Goal: Task Accomplishment & Management: Use online tool/utility

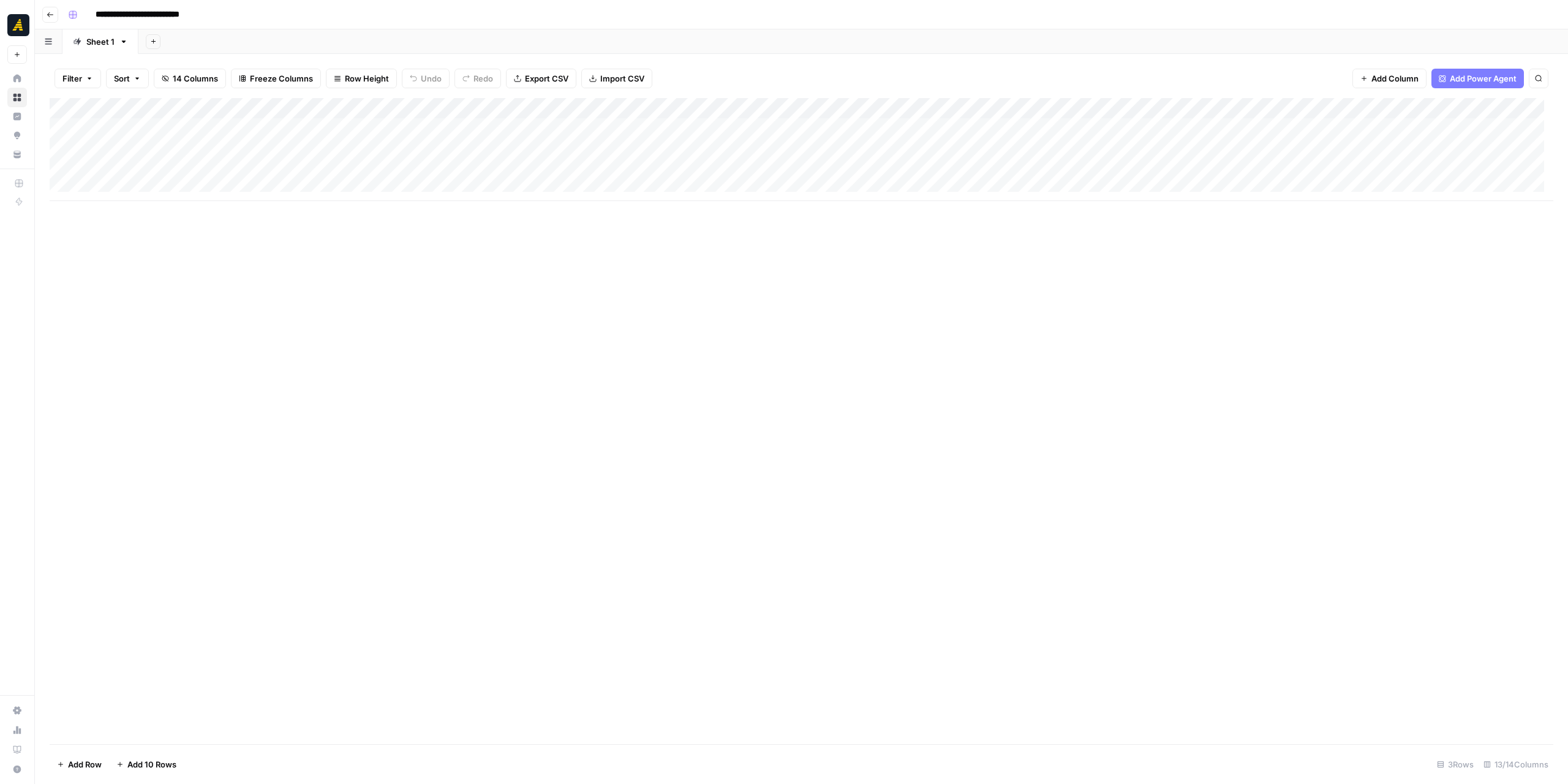
click at [576, 124] on div "Add Column" at bounding box center [801, 149] width 1504 height 103
click at [576, 124] on div "Add Column" at bounding box center [801, 149] width 1504 height 103
click at [1073, 68] on div "New Text" at bounding box center [1177, 407] width 784 height 754
click at [1061, 64] on p at bounding box center [1177, 62] width 392 height 16
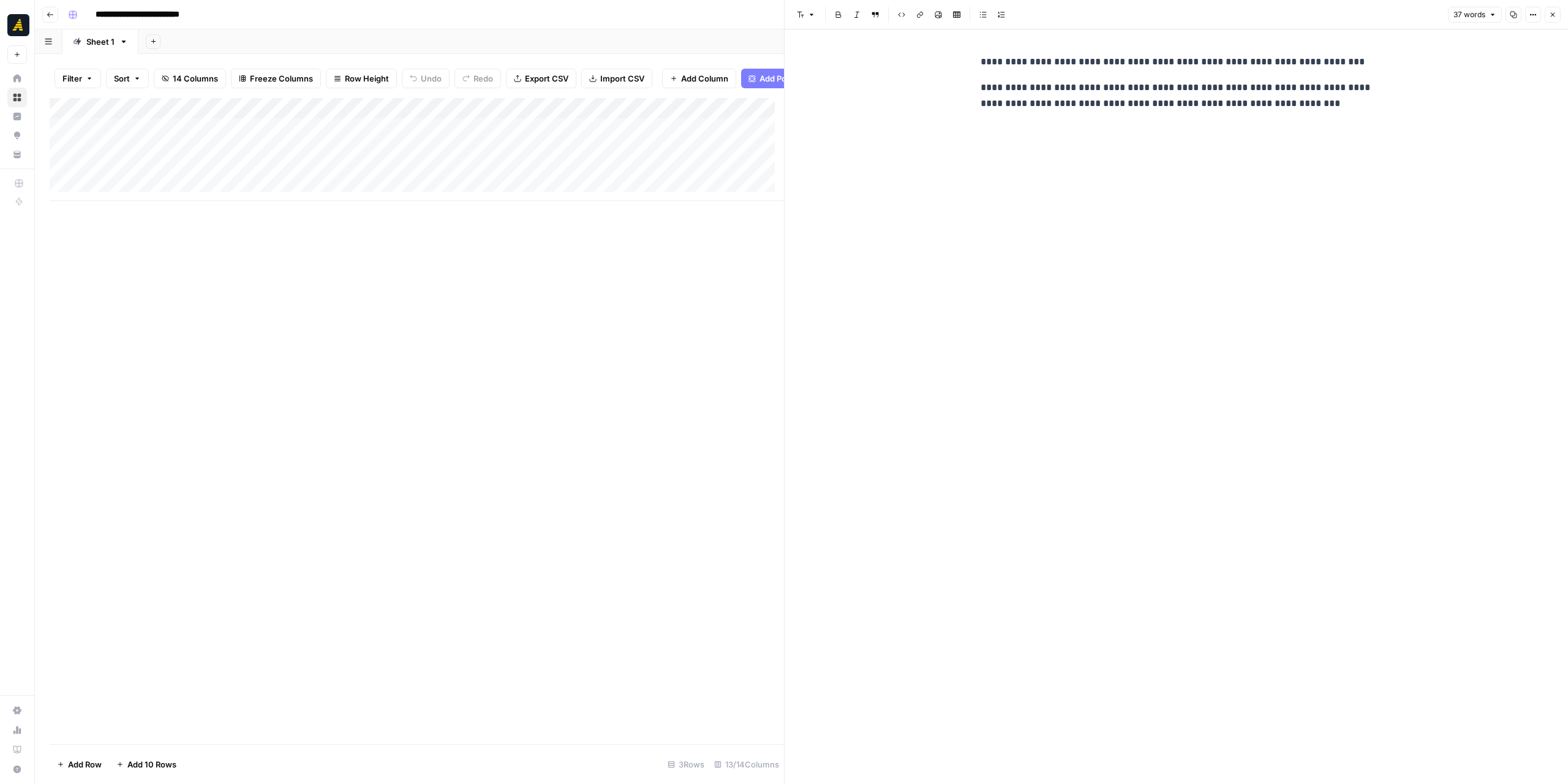
click at [1091, 201] on div "**********" at bounding box center [1177, 407] width 407 height 754
click at [1553, 15] on icon "button" at bounding box center [1553, 15] width 4 height 4
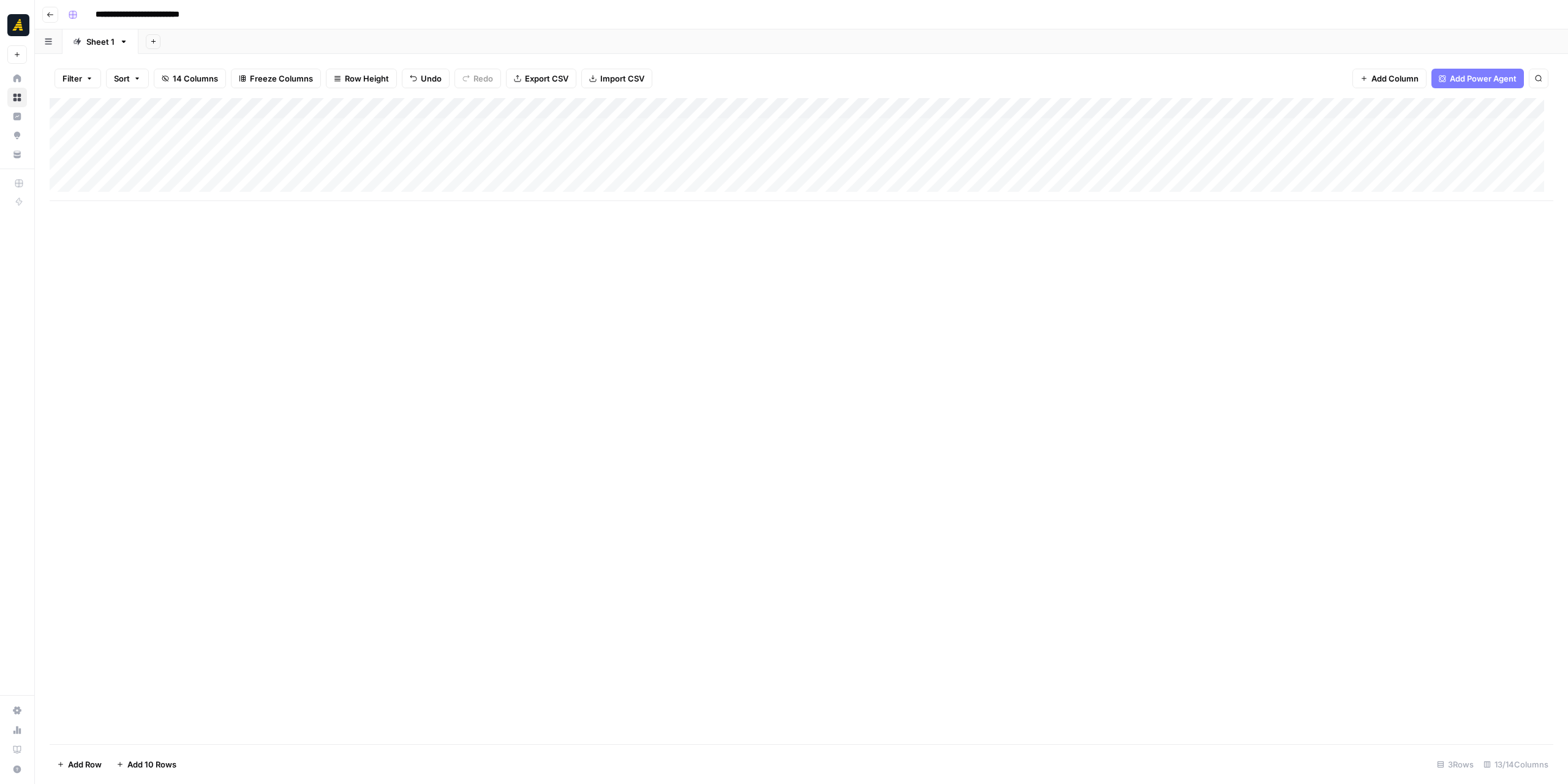
click at [817, 305] on div "Add Column" at bounding box center [801, 421] width 1504 height 646
click at [567, 129] on div "Add Column" at bounding box center [801, 149] width 1504 height 103
click at [567, 129] on div at bounding box center [589, 128] width 112 height 23
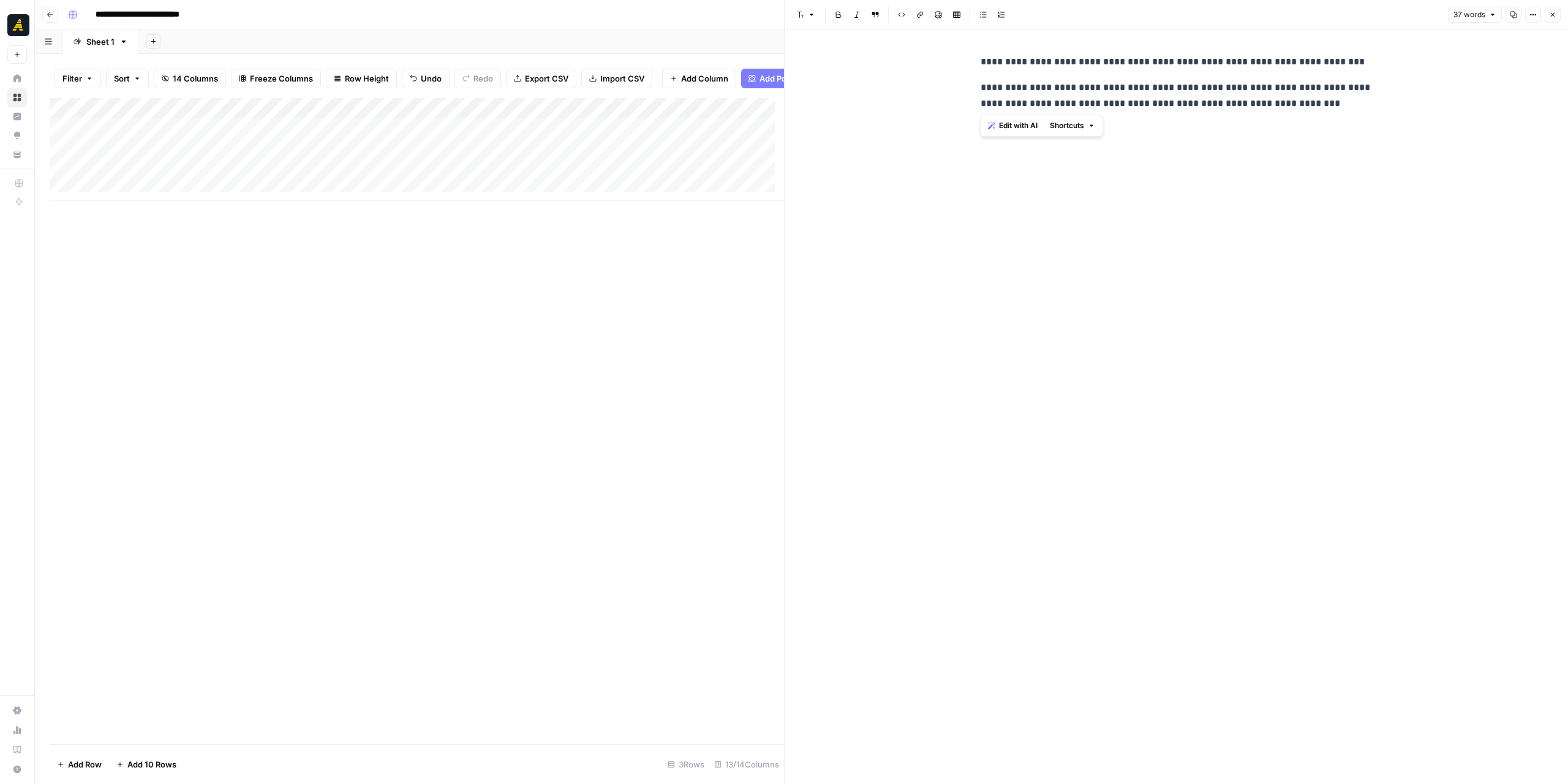
click at [1359, 116] on div "**********" at bounding box center [1177, 83] width 407 height 68
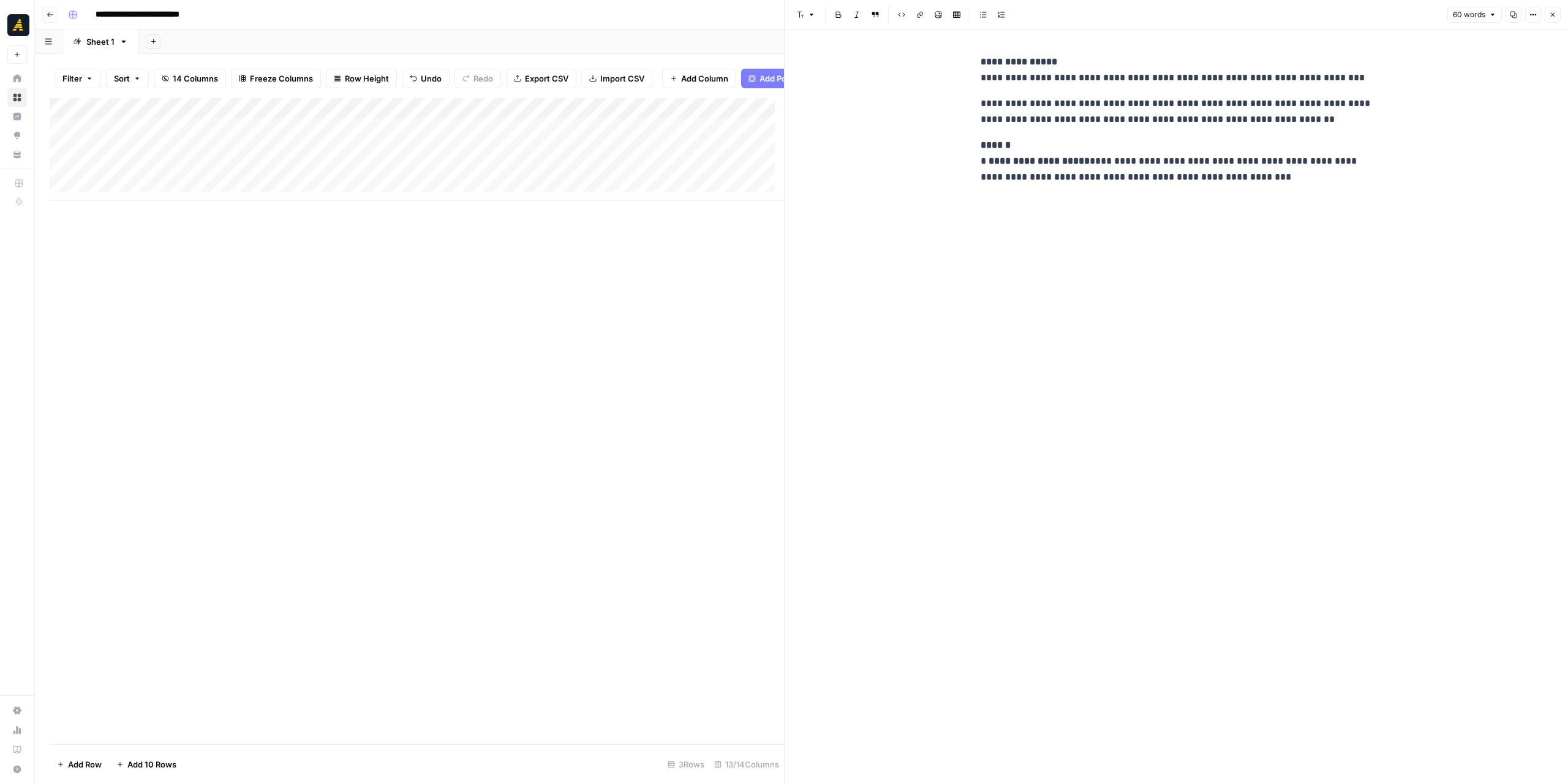
drag, startPoint x: 1246, startPoint y: 326, endPoint x: 1179, endPoint y: 312, distance: 68.4
click at [1233, 326] on div "**********" at bounding box center [1177, 407] width 407 height 754
click at [1551, 18] on icon "button" at bounding box center [1552, 14] width 7 height 7
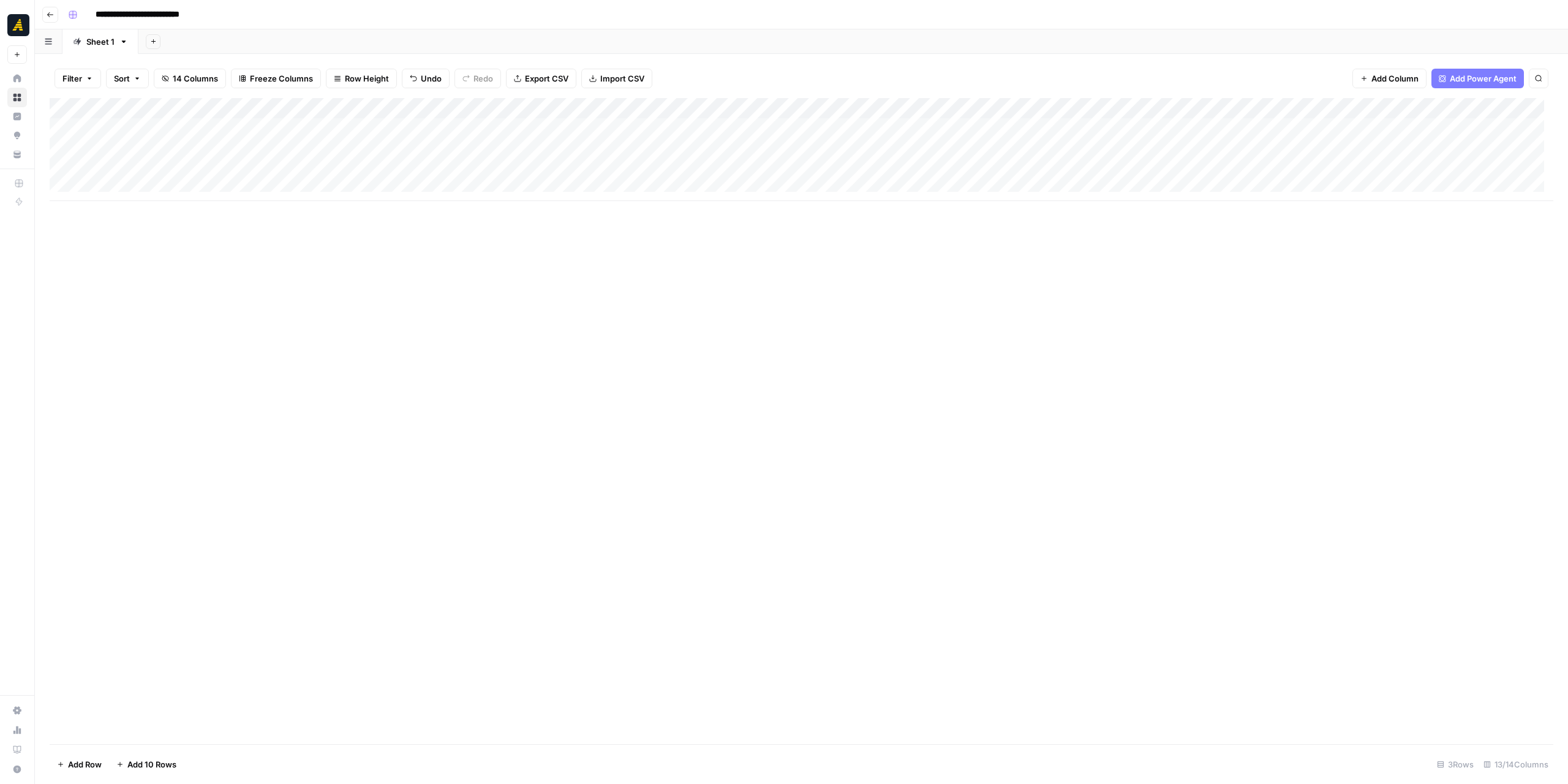
click at [857, 370] on div "Add Column" at bounding box center [801, 421] width 1504 height 646
click at [753, 385] on div "Add Column" at bounding box center [801, 421] width 1504 height 646
click at [874, 295] on div "Add Column" at bounding box center [801, 421] width 1504 height 646
